Goal: Information Seeking & Learning: Understand process/instructions

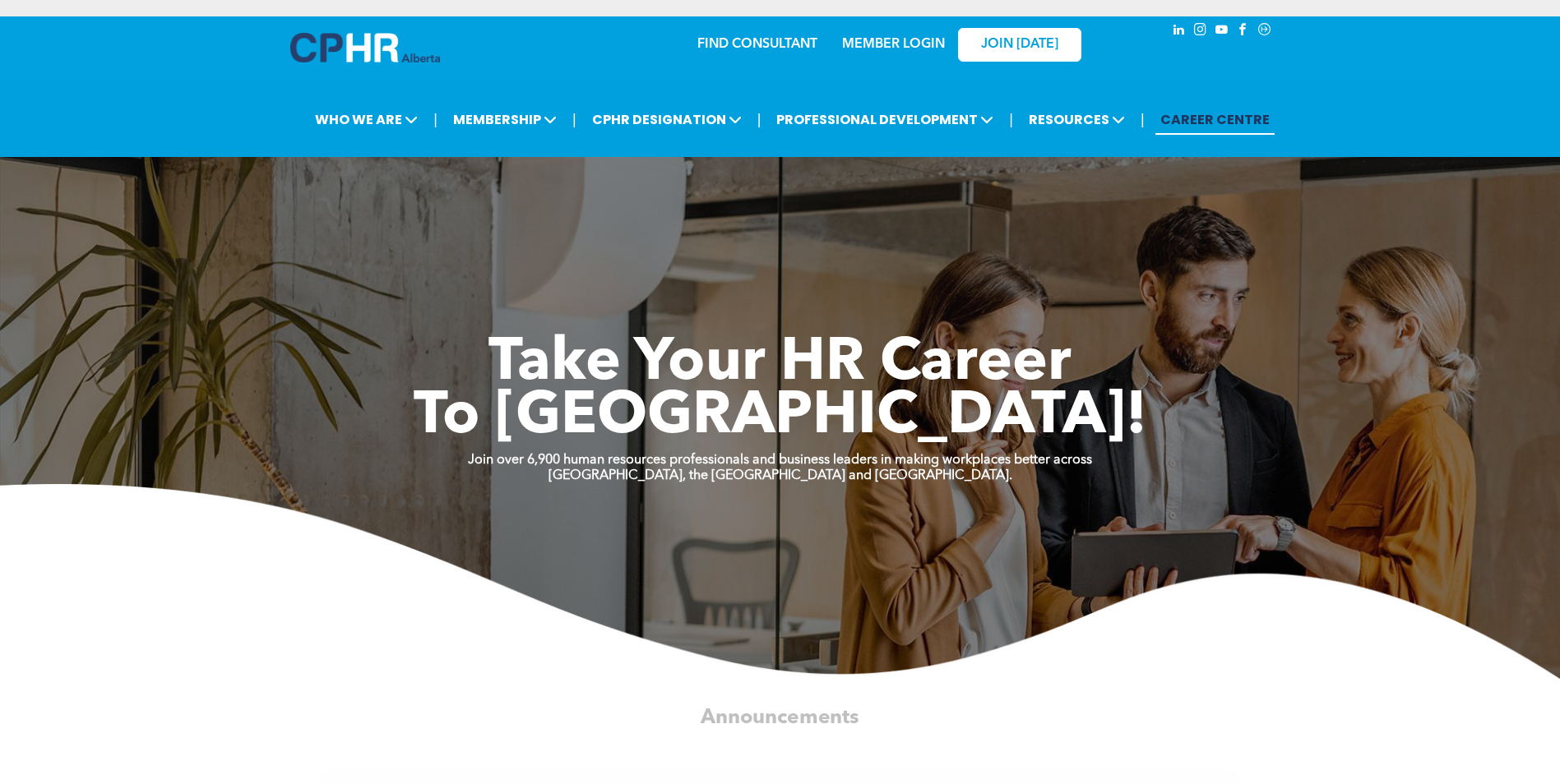
click at [911, 38] on link "MEMBER LOGIN" at bounding box center [894, 44] width 103 height 13
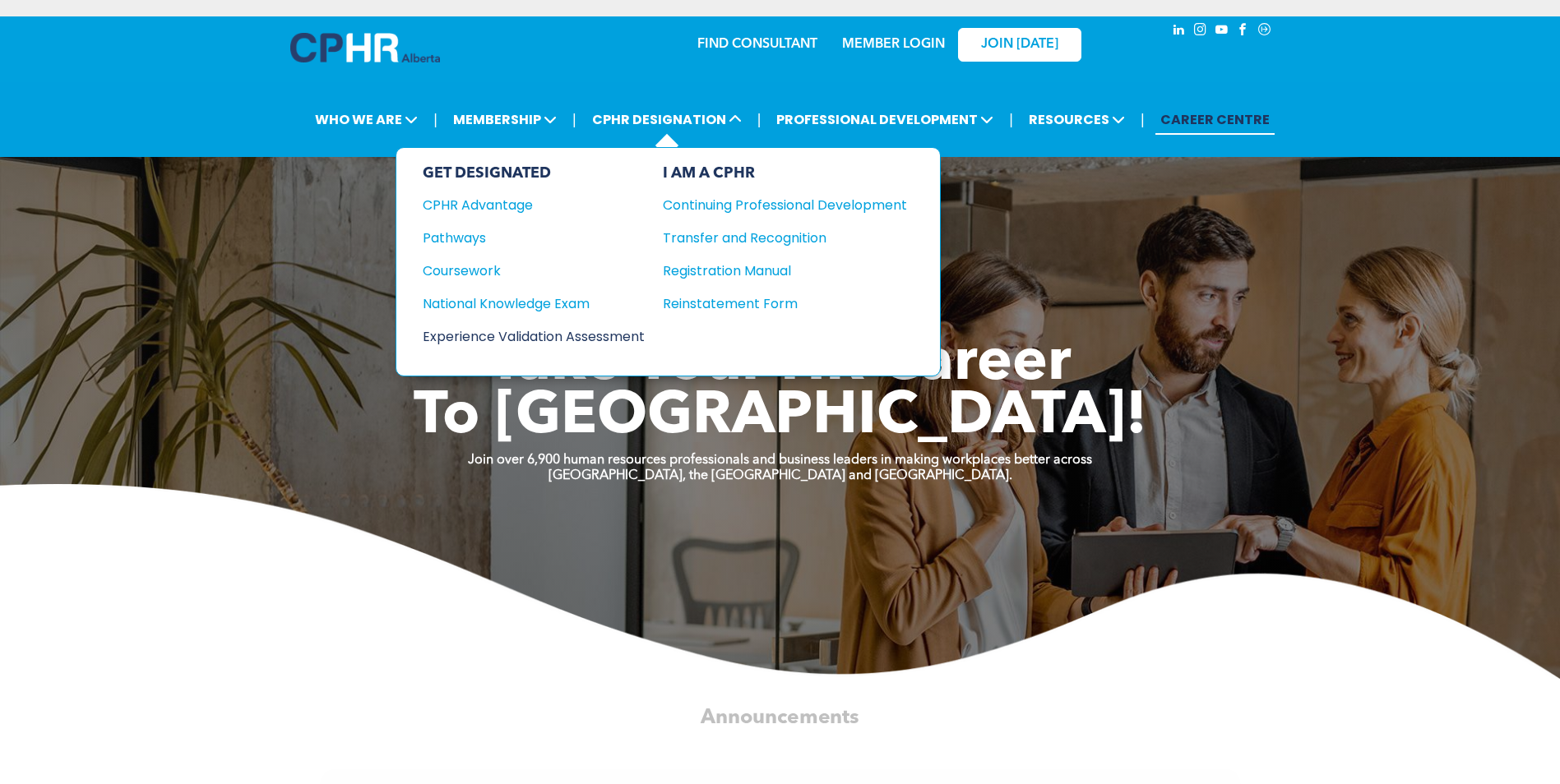
click at [518, 334] on div "Experience Validation Assessment" at bounding box center [522, 336] width 200 height 21
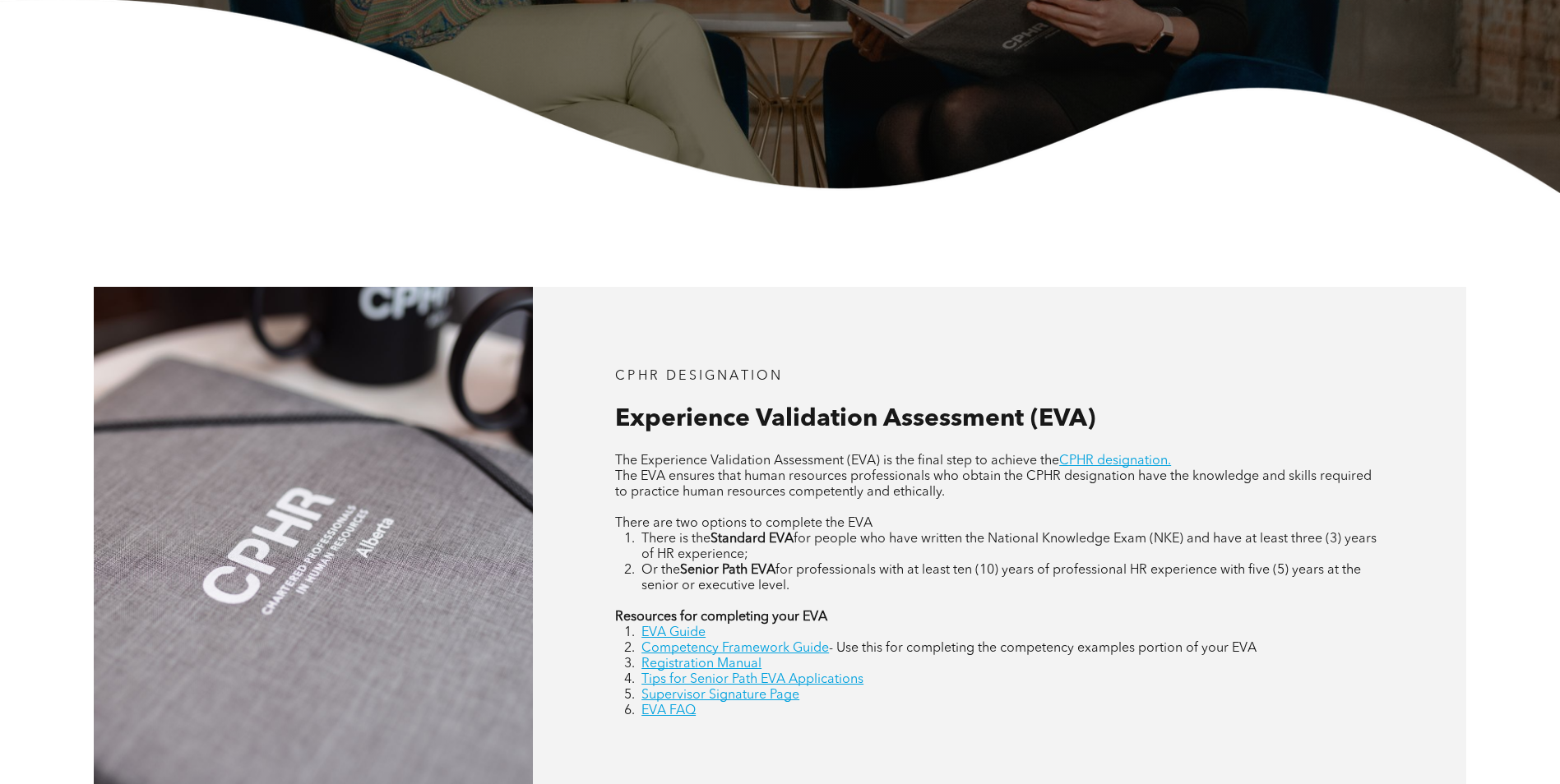
scroll to position [905, 0]
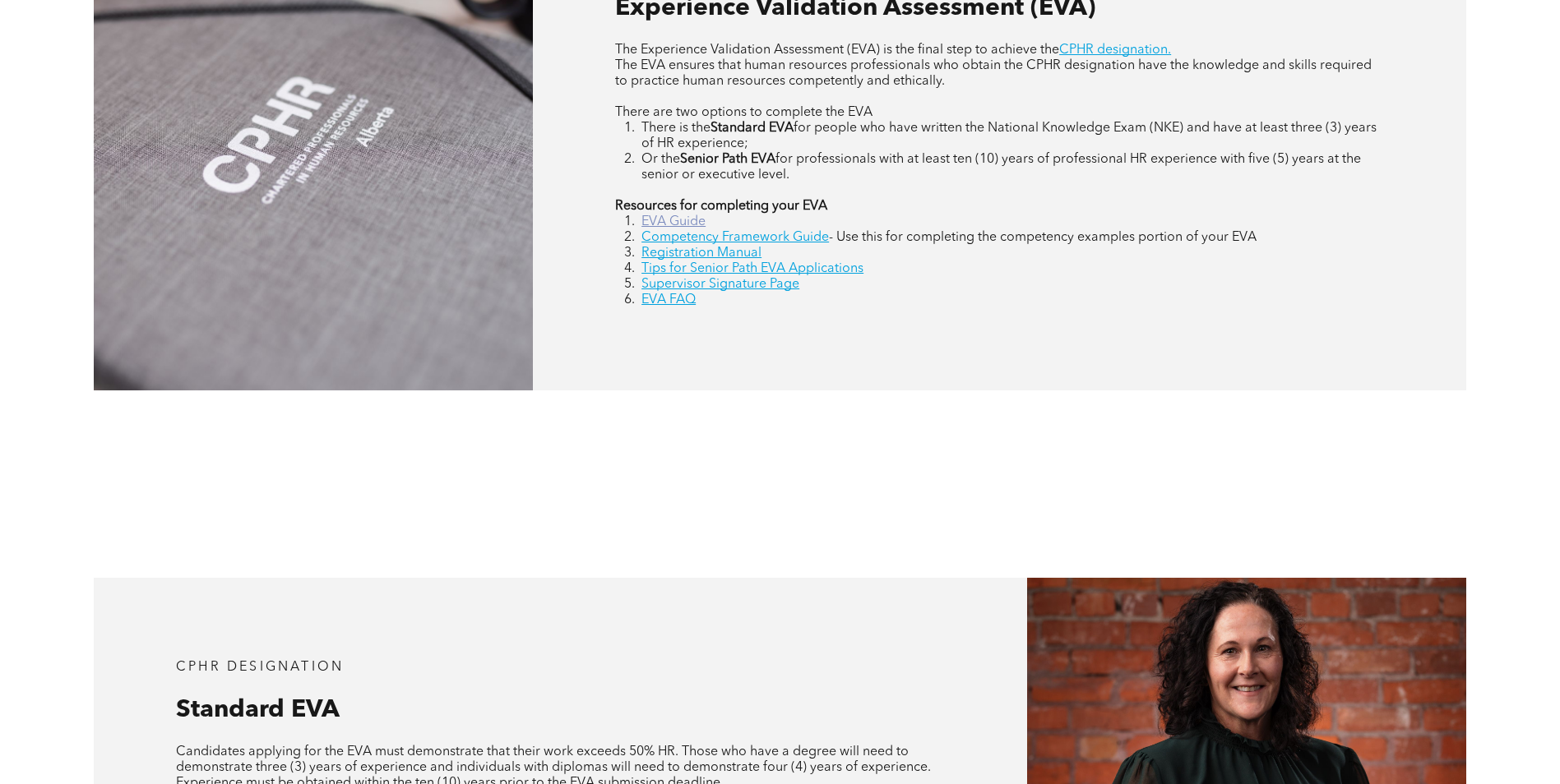
click at [676, 222] on link "EVA Guide" at bounding box center [673, 222] width 64 height 13
click at [731, 235] on link "Competency Framework Guide" at bounding box center [735, 237] width 188 height 13
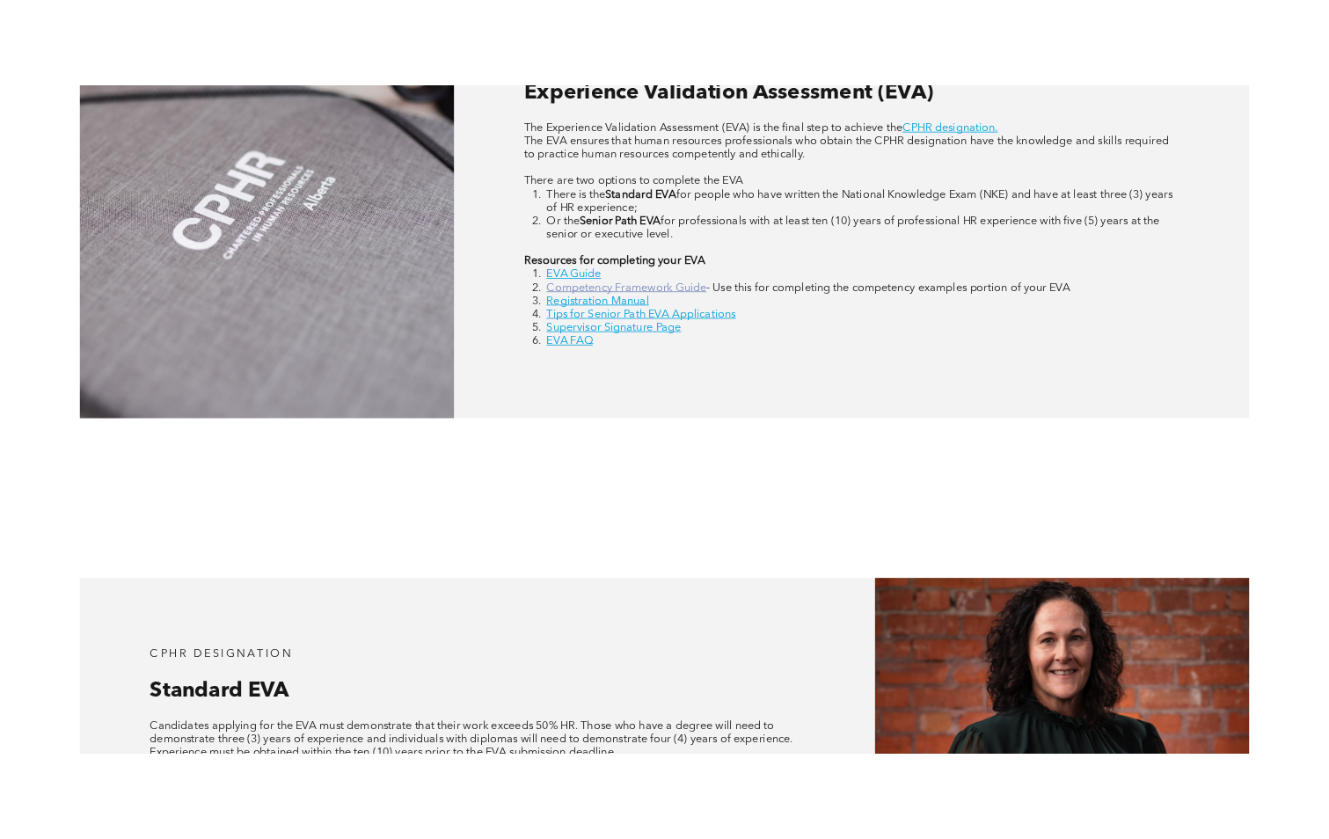
scroll to position [905, 0]
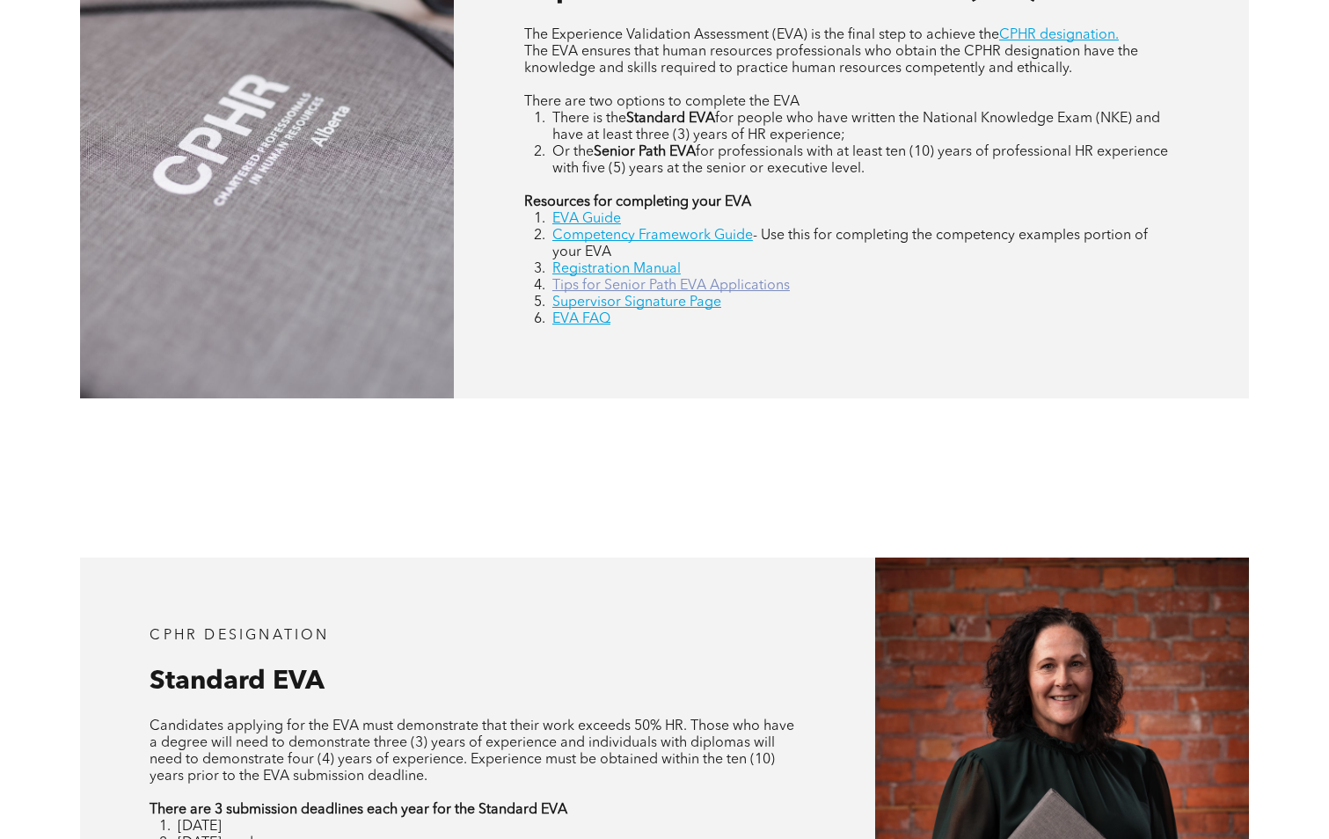
click at [582, 287] on link "Tips for Senior Path EVA Applications" at bounding box center [672, 286] width 238 height 14
click at [646, 306] on link "Supervisor Signature Page" at bounding box center [637, 303] width 169 height 14
